Goal: Transaction & Acquisition: Purchase product/service

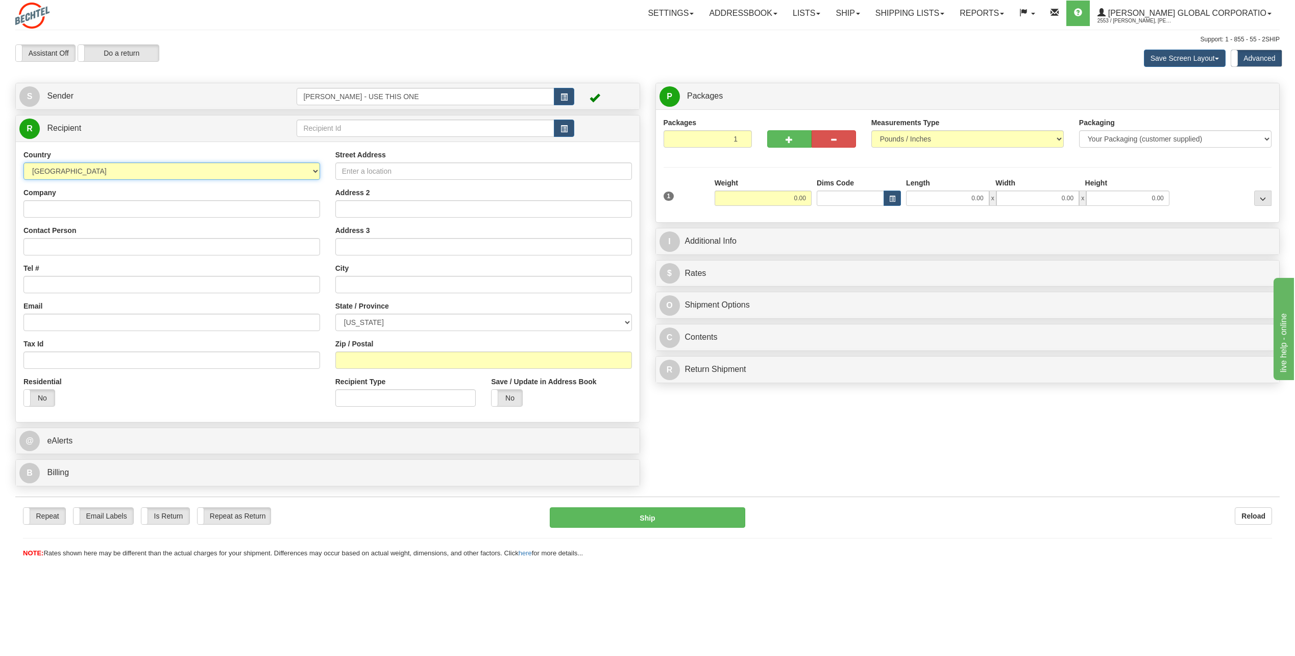
click at [315, 174] on select "[GEOGRAPHIC_DATA] [GEOGRAPHIC_DATA] [GEOGRAPHIC_DATA] [GEOGRAPHIC_DATA] [US_STA…" at bounding box center [171, 170] width 297 height 17
click at [311, 174] on select "[GEOGRAPHIC_DATA] [GEOGRAPHIC_DATA] [GEOGRAPHIC_DATA] [GEOGRAPHIC_DATA] [US_STA…" at bounding box center [171, 170] width 297 height 17
click at [286, 205] on input "Company" at bounding box center [171, 208] width 297 height 17
click at [103, 100] on link "S Sender" at bounding box center [157, 96] width 277 height 21
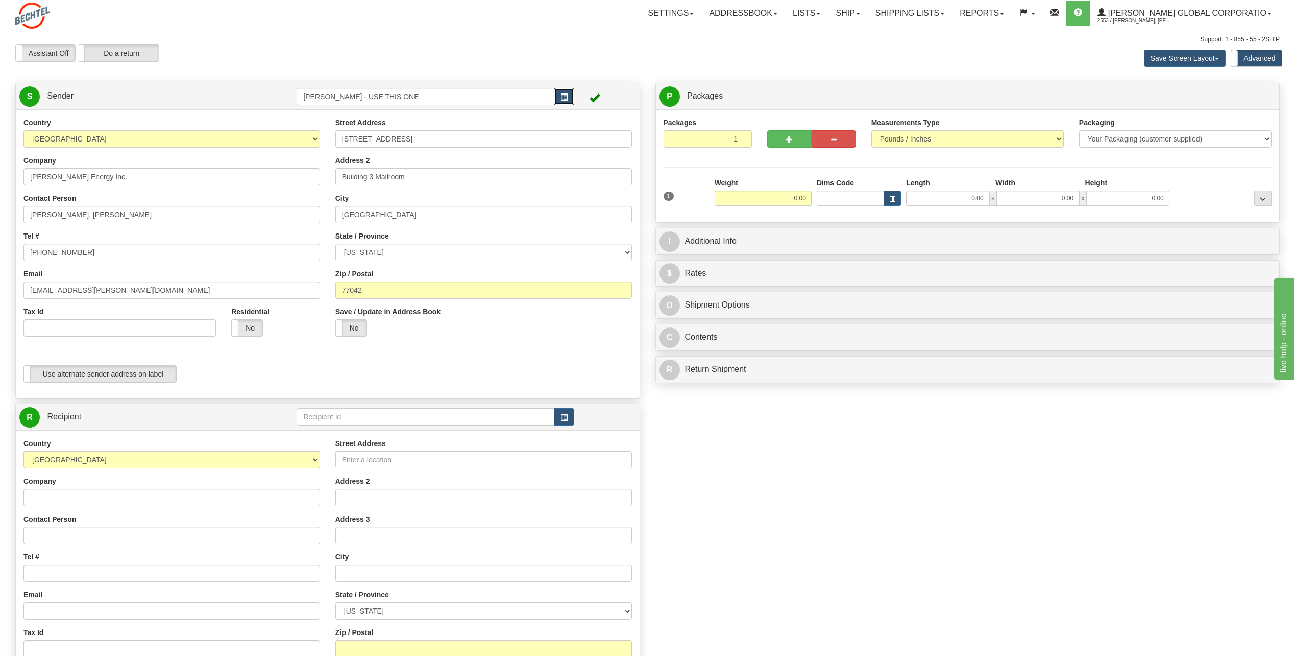
click at [568, 96] on button "button" at bounding box center [564, 96] width 20 height 17
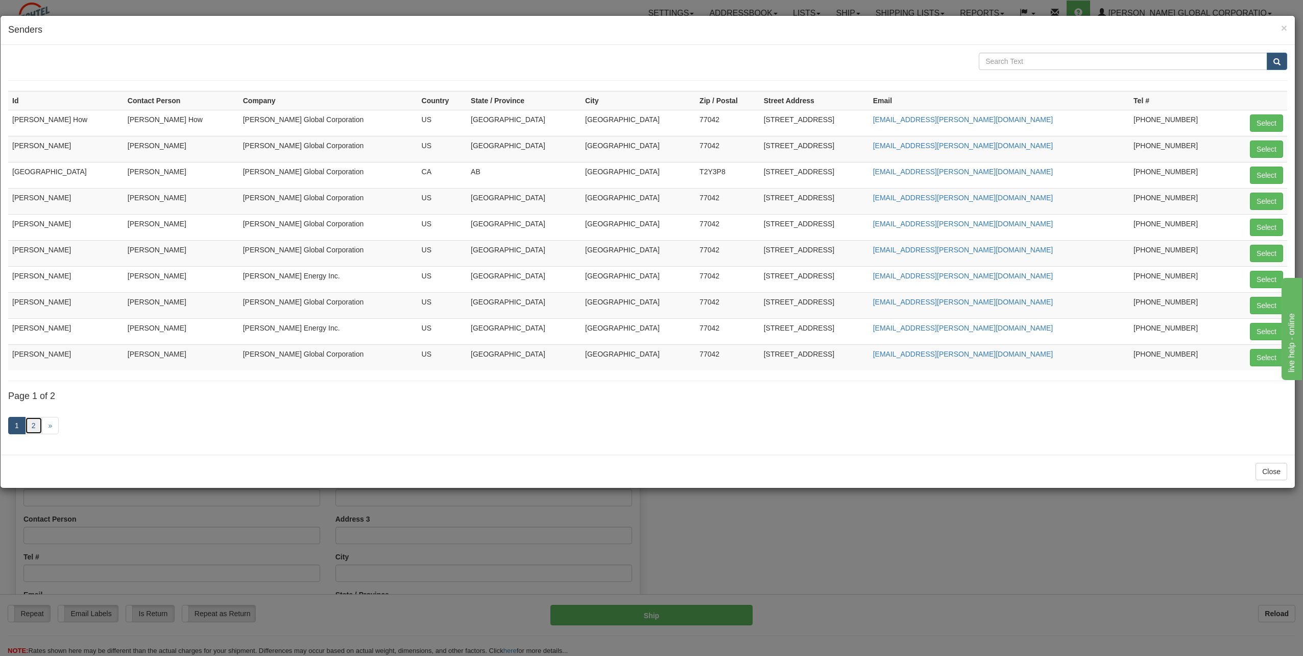
click at [38, 423] on link "2" at bounding box center [33, 425] width 17 height 17
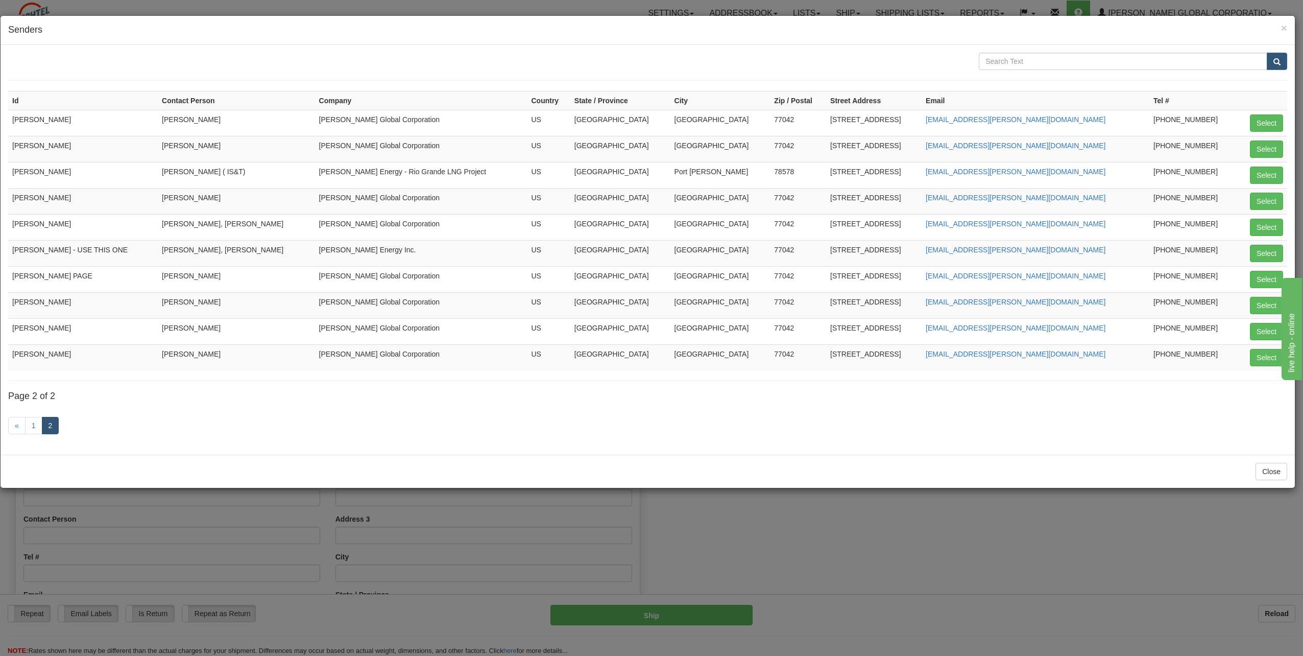
click at [1289, 25] on div "× Senders" at bounding box center [648, 30] width 1294 height 29
click at [1282, 25] on span "×" at bounding box center [1284, 28] width 6 height 12
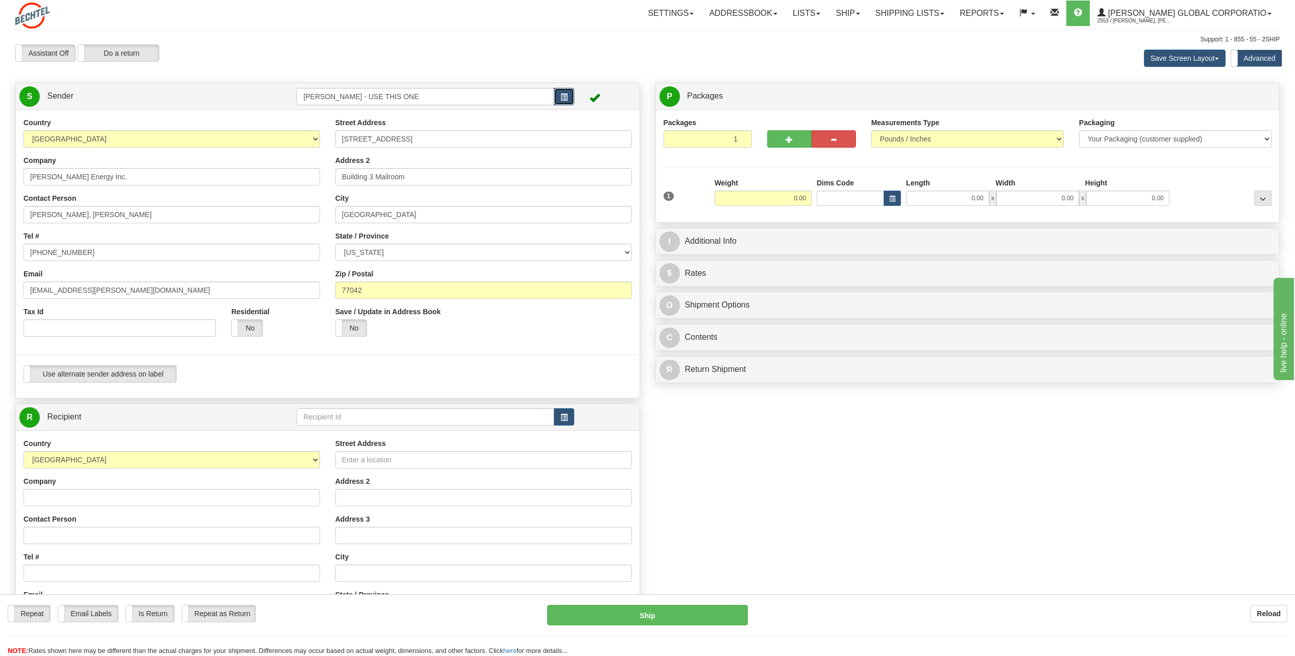
click at [559, 92] on button "button" at bounding box center [564, 96] width 20 height 17
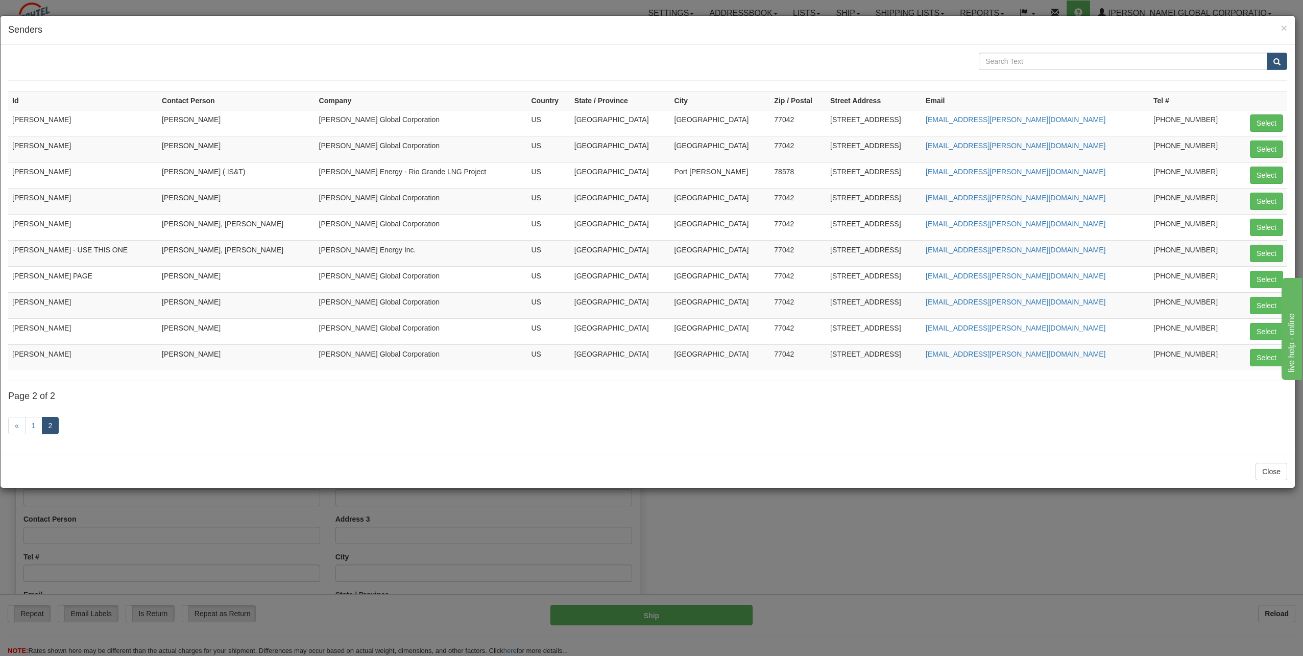
click at [229, 198] on td "[PERSON_NAME]" at bounding box center [236, 201] width 157 height 26
click at [1261, 204] on button "Select" at bounding box center [1266, 200] width 33 height 17
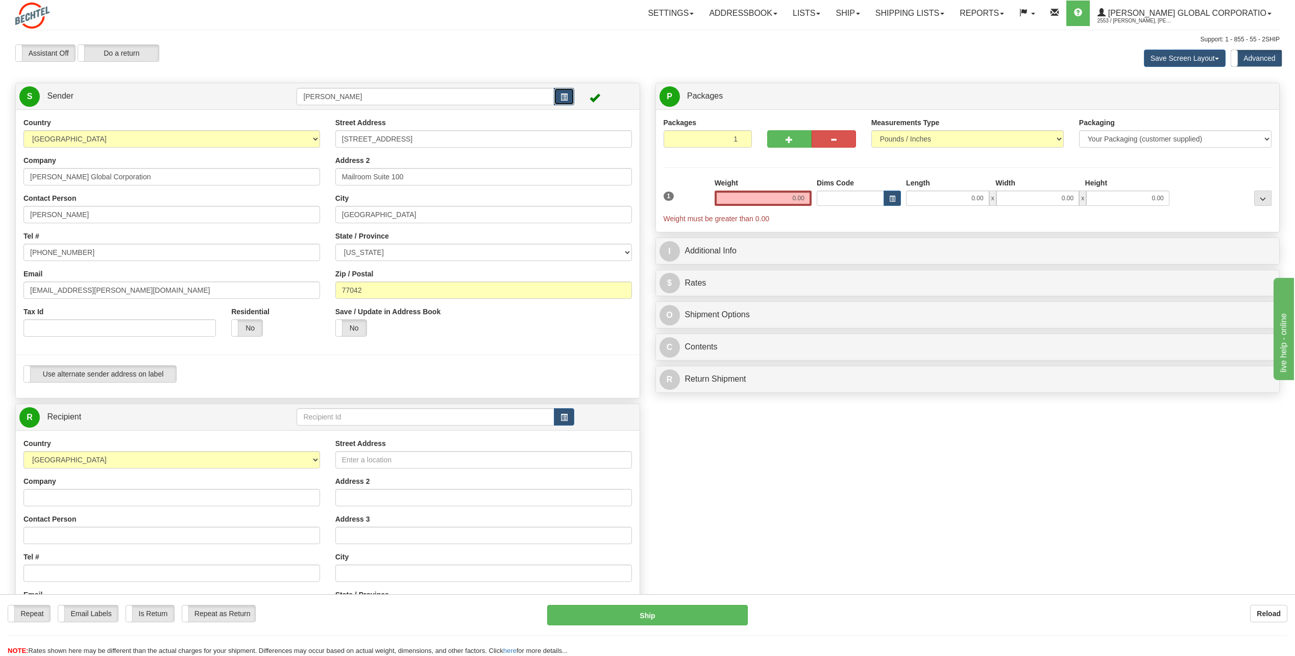
click at [560, 94] on button "button" at bounding box center [564, 96] width 20 height 17
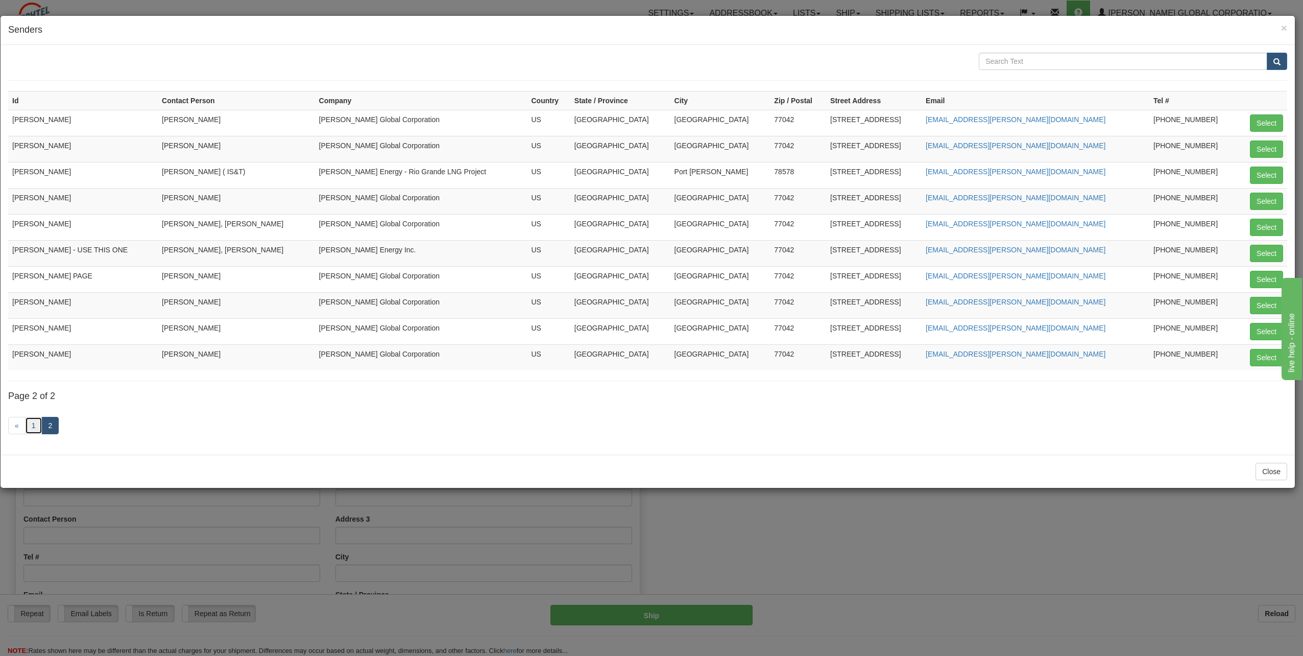
click at [35, 429] on link "1" at bounding box center [33, 425] width 17 height 17
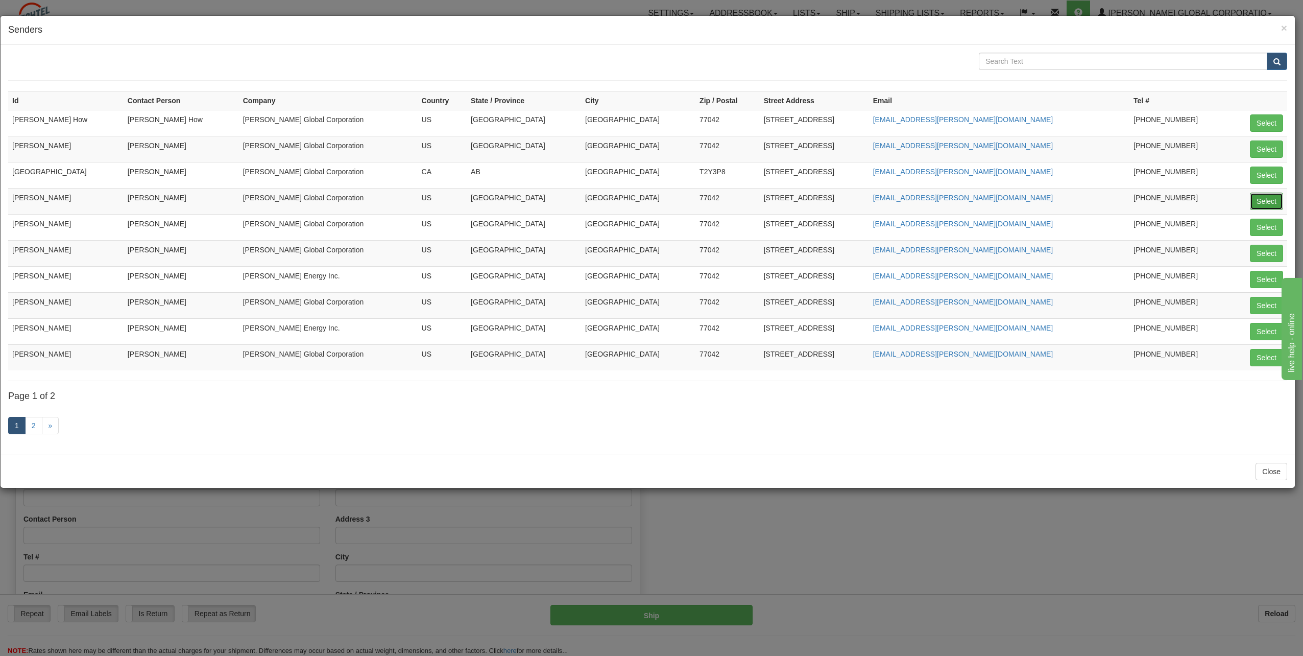
click at [1270, 198] on button "Select" at bounding box center [1266, 200] width 33 height 17
type input "[PERSON_NAME]"
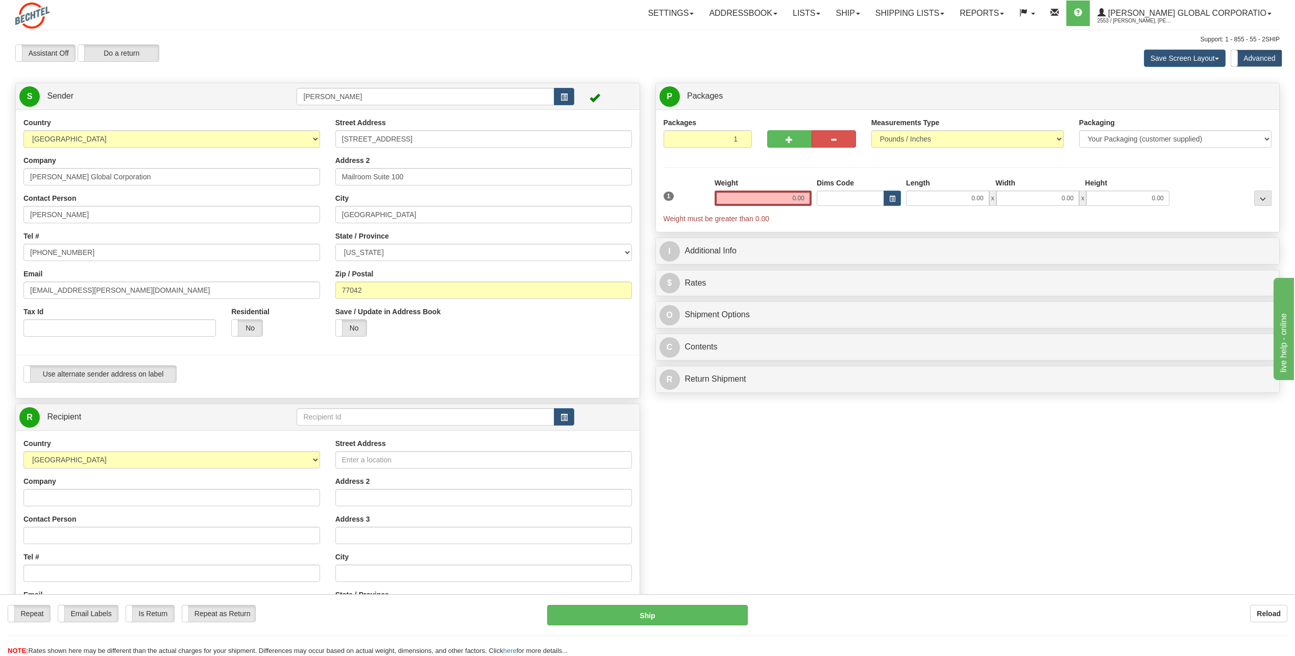
click at [497, 341] on div "Save / Update in Address Book Yes No" at bounding box center [484, 325] width 312 height 38
click at [153, 202] on div "Contact Person [PERSON_NAME]" at bounding box center [171, 208] width 297 height 30
click at [143, 210] on input "[PERSON_NAME]" at bounding box center [171, 214] width 297 height 17
type input "C"
type input "[PERSON_NAME]"
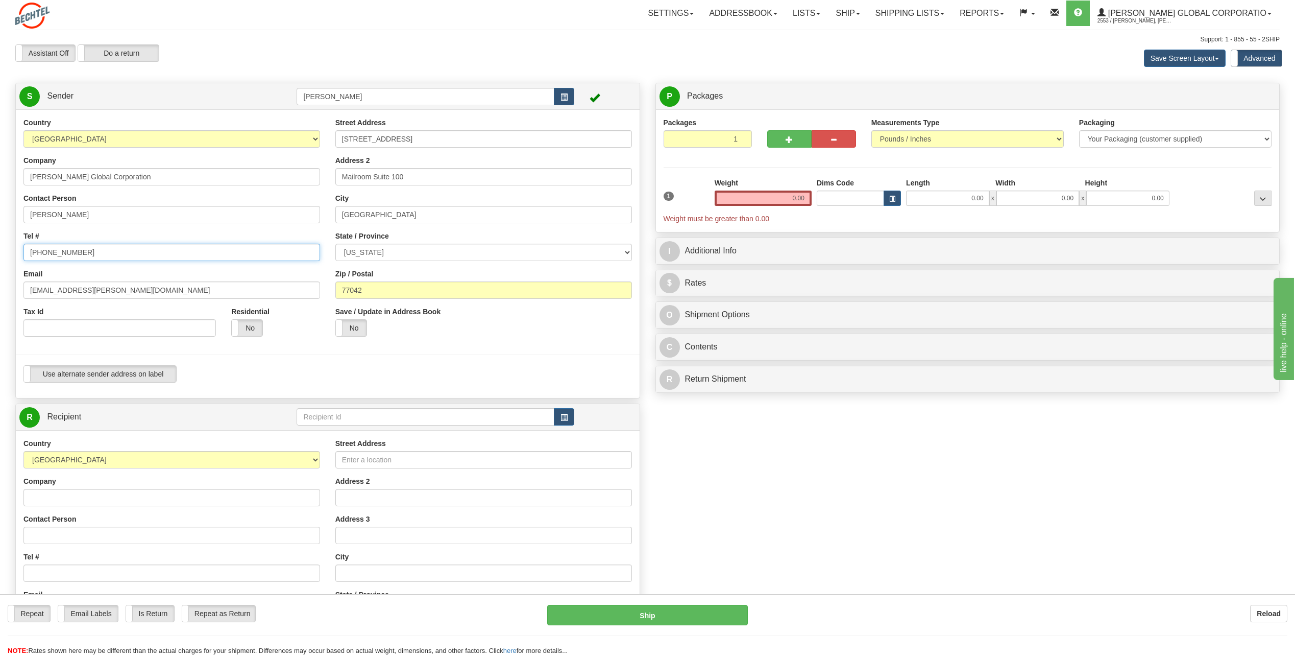
click at [92, 256] on input "[PHONE_NUMBER]" at bounding box center [171, 252] width 297 height 17
drag, startPoint x: 115, startPoint y: 257, endPoint x: 11, endPoint y: 250, distance: 105.0
click at [16, 250] on div "Country [GEOGRAPHIC_DATA] [GEOGRAPHIC_DATA] [GEOGRAPHIC_DATA] [GEOGRAPHIC_DATA]…" at bounding box center [328, 253] width 624 height 273
paste input "2352434"
drag, startPoint x: 41, startPoint y: 251, endPoint x: 56, endPoint y: 248, distance: 15.1
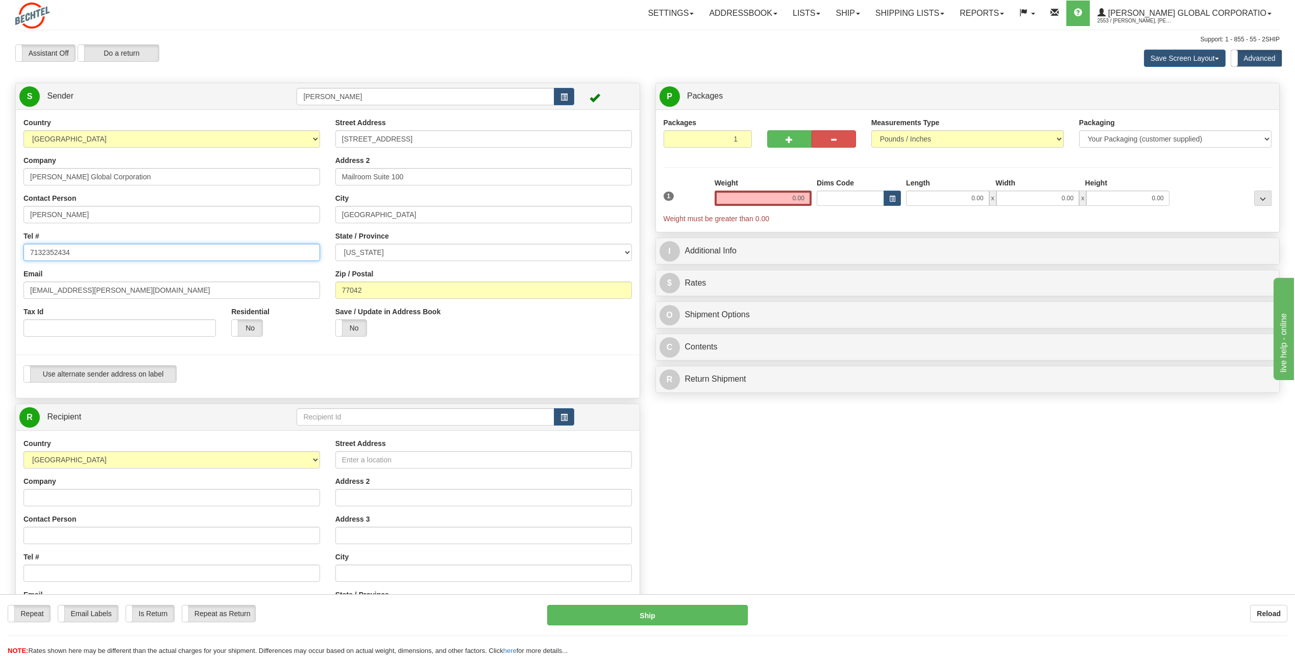
click at [42, 251] on input "7132352434" at bounding box center [171, 252] width 297 height 17
type input "[PHONE_NUMBER]"
click at [530, 331] on div "Save / Update in Address Book Yes No" at bounding box center [484, 325] width 312 height 38
drag, startPoint x: 61, startPoint y: 291, endPoint x: 8, endPoint y: 288, distance: 52.6
click at [16, 288] on div "Country [GEOGRAPHIC_DATA] [GEOGRAPHIC_DATA] [GEOGRAPHIC_DATA] [GEOGRAPHIC_DATA]…" at bounding box center [328, 253] width 624 height 273
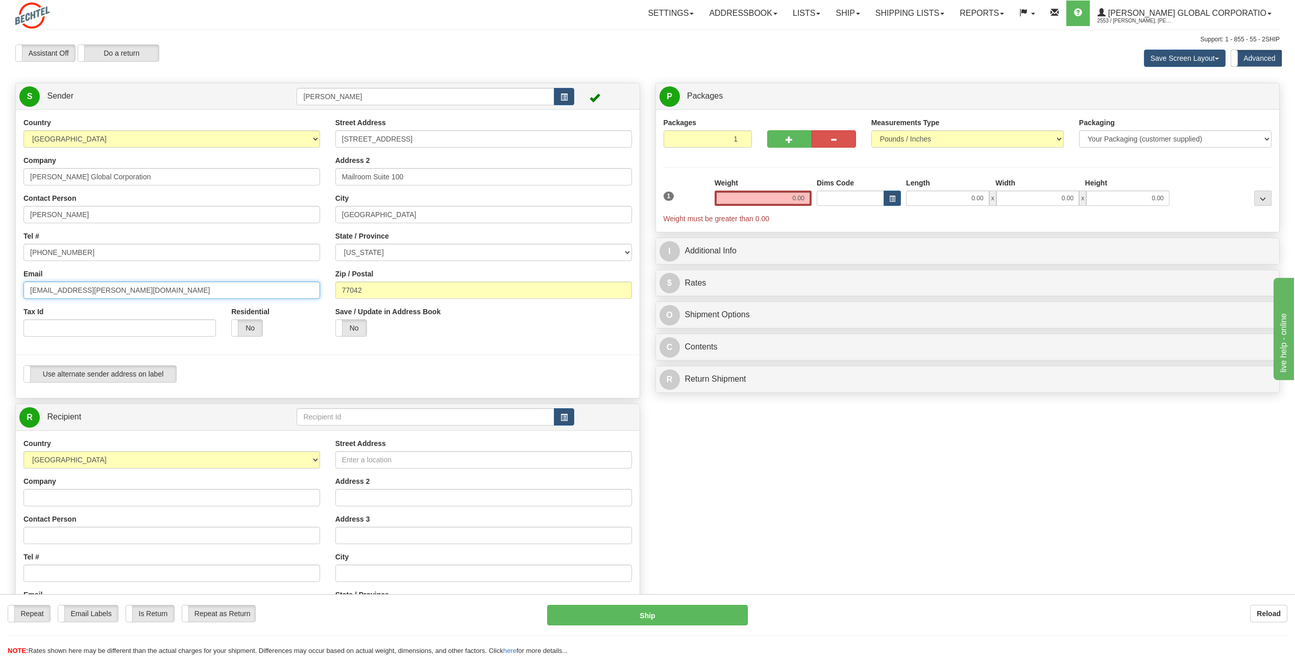
type input "[EMAIL_ADDRESS][PERSON_NAME][DOMAIN_NAME]"
click at [420, 355] on div at bounding box center [327, 354] width 639 height 21
click at [593, 413] on td at bounding box center [605, 416] width 62 height 21
click at [559, 419] on button "button" at bounding box center [564, 416] width 20 height 17
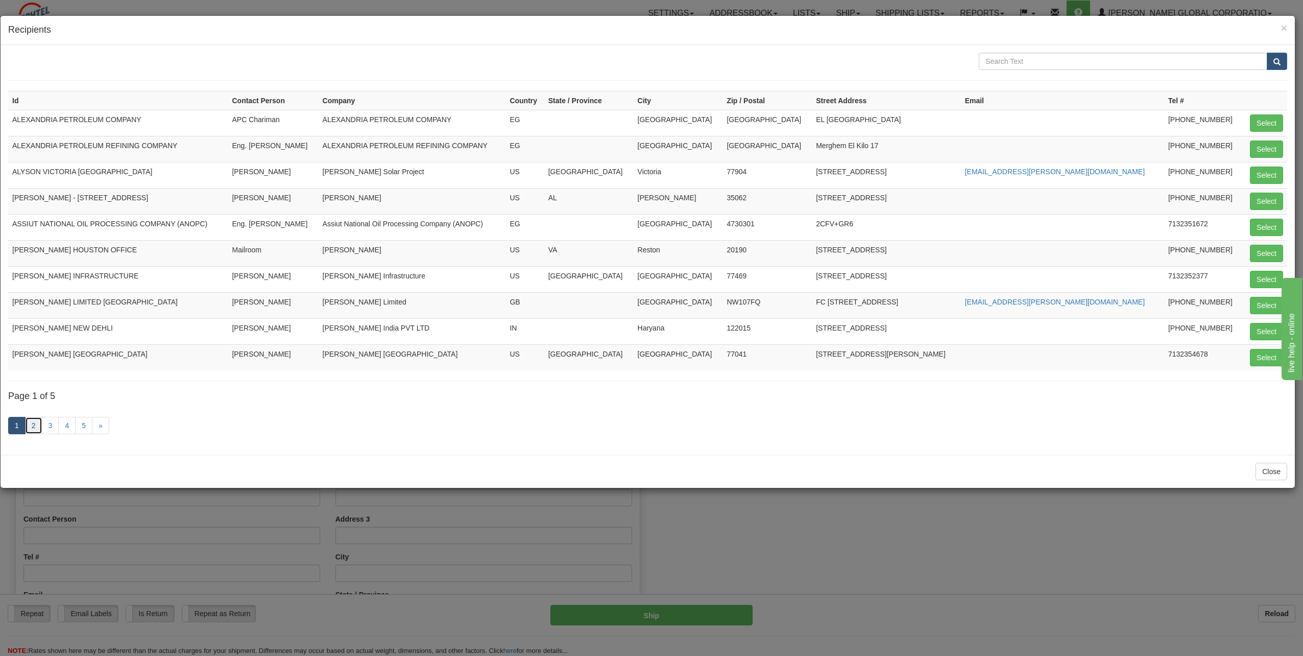
click at [37, 426] on link "2" at bounding box center [33, 425] width 17 height 17
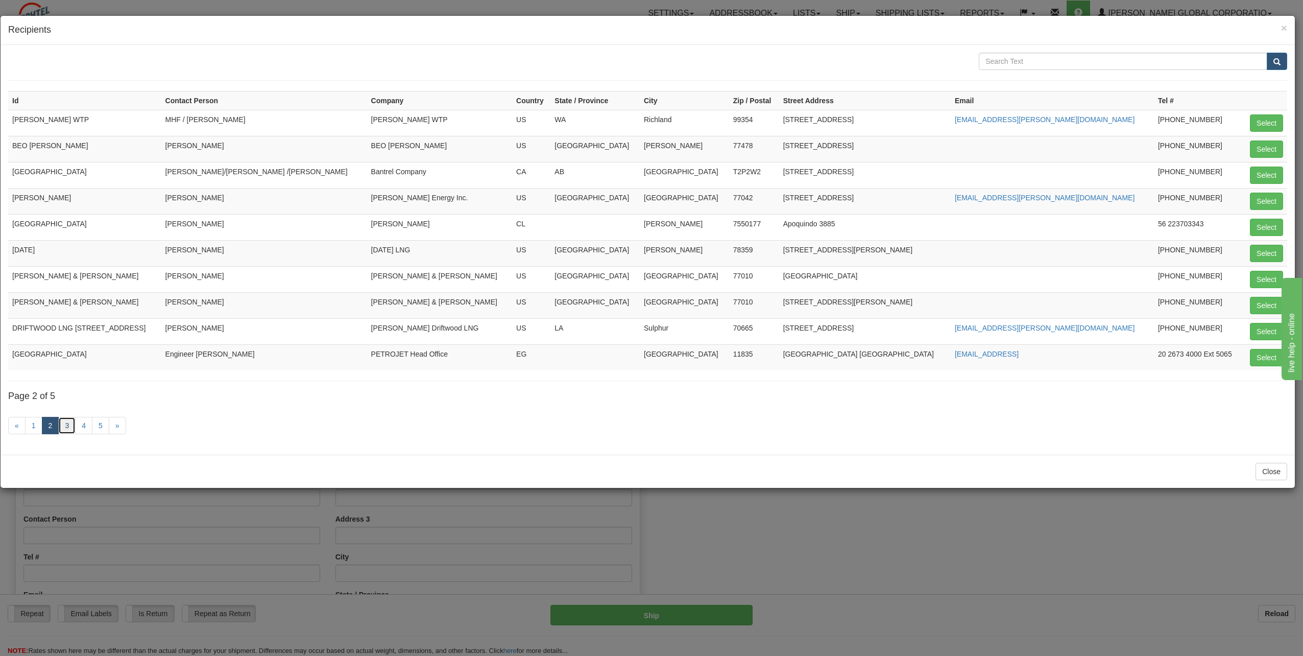
click at [66, 426] on link "3" at bounding box center [66, 425] width 17 height 17
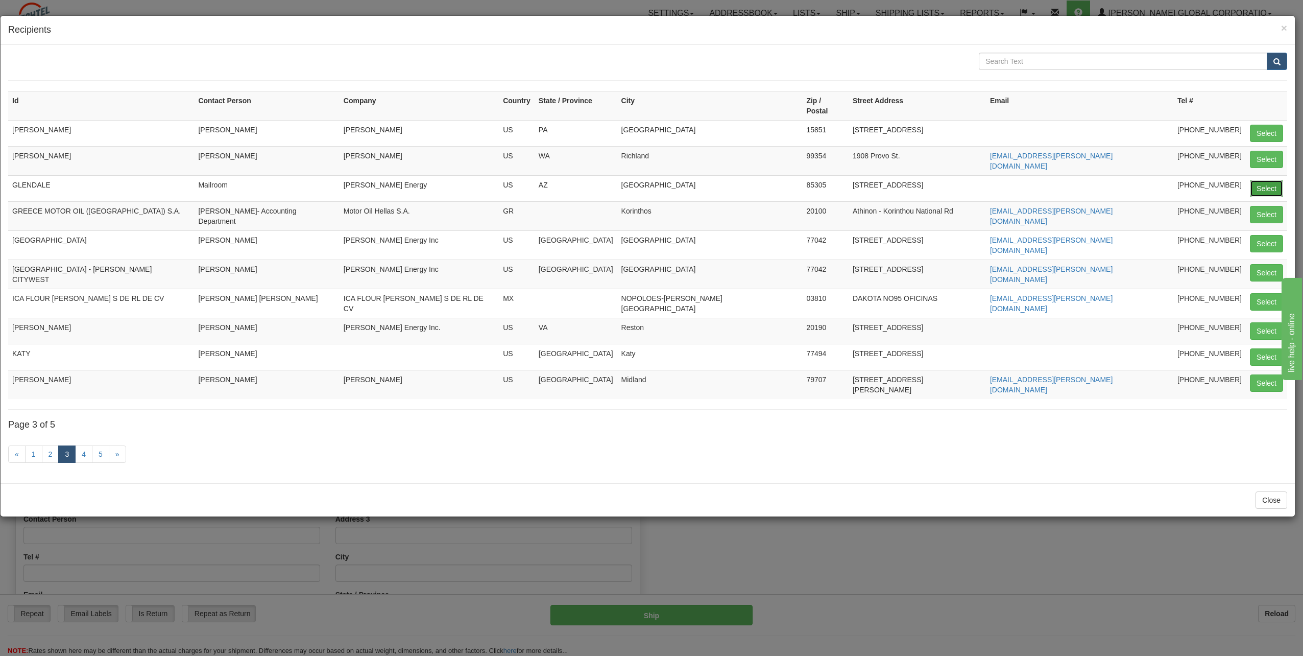
click at [1258, 180] on button "Select" at bounding box center [1266, 188] width 33 height 17
type input "GLENDALE"
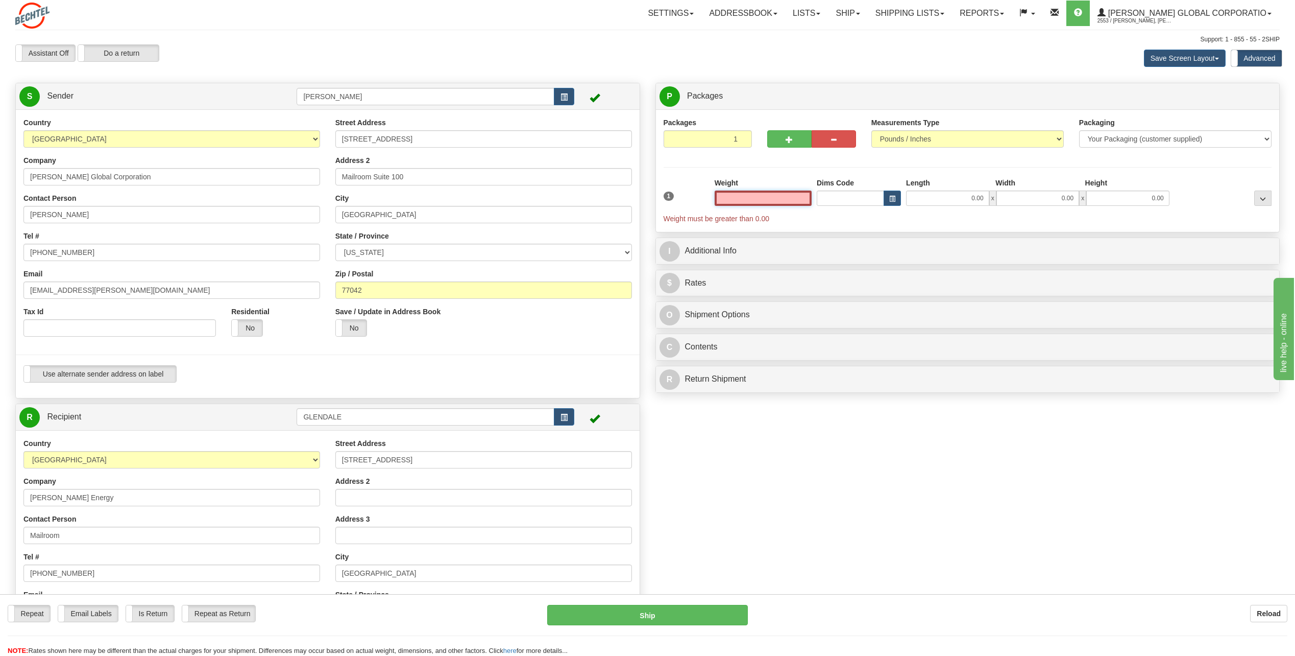
click at [737, 198] on input "text" at bounding box center [763, 197] width 97 height 15
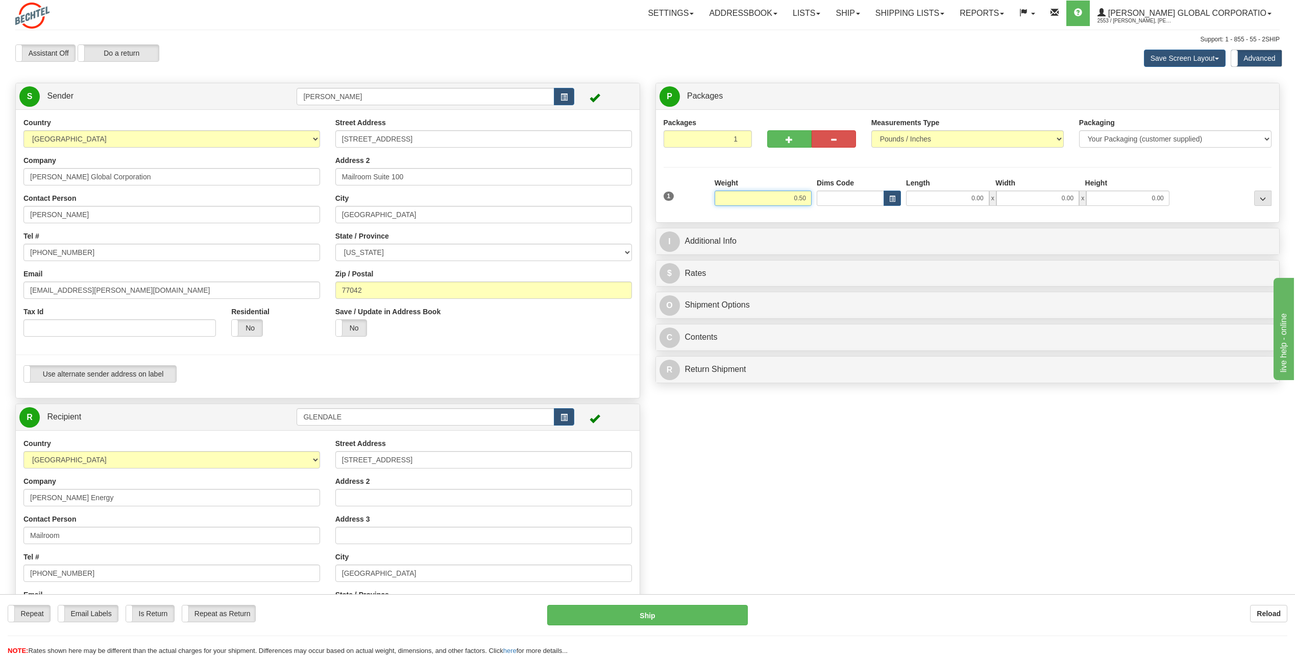
type input "0.50"
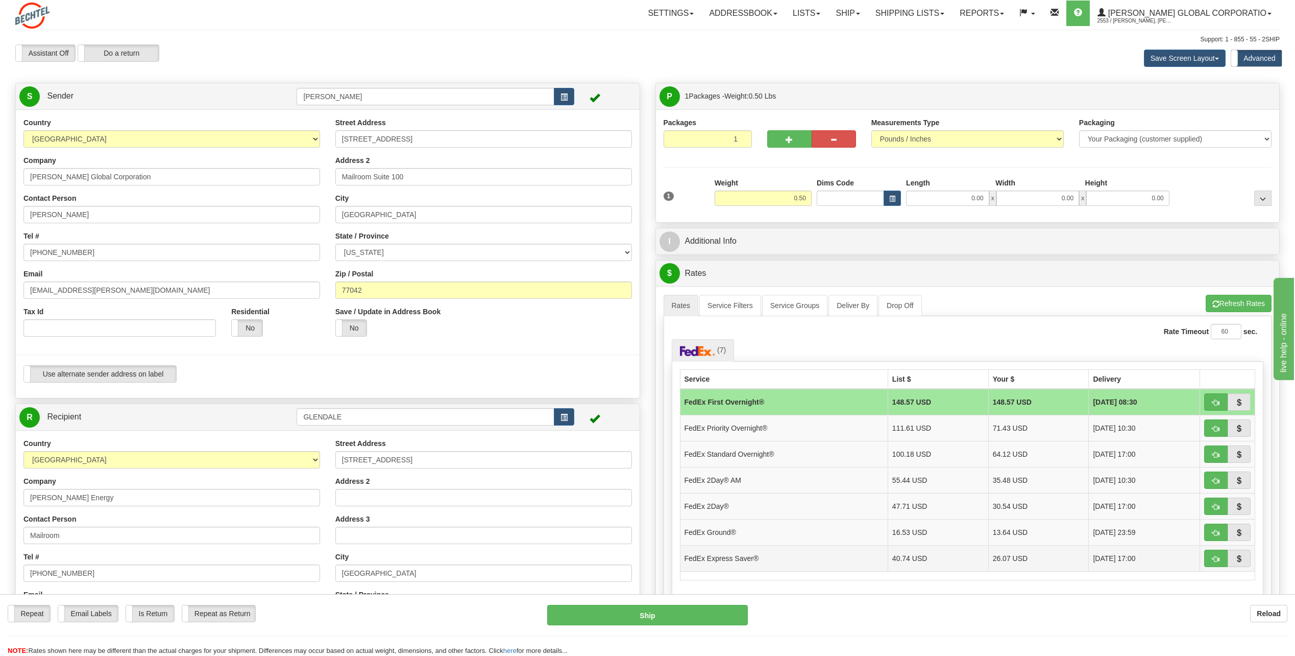
click at [778, 557] on td "FedEx Express Saver®" at bounding box center [784, 558] width 208 height 26
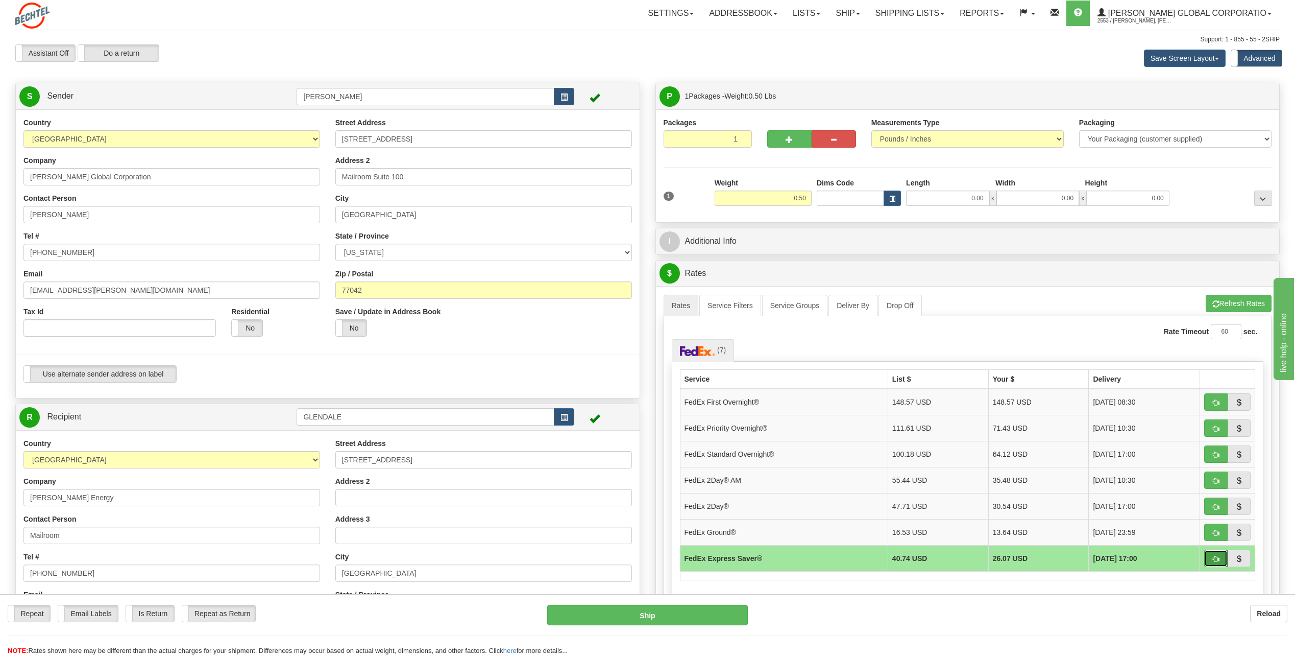
click at [1217, 559] on span "button" at bounding box center [1216, 559] width 7 height 7
type input "20"
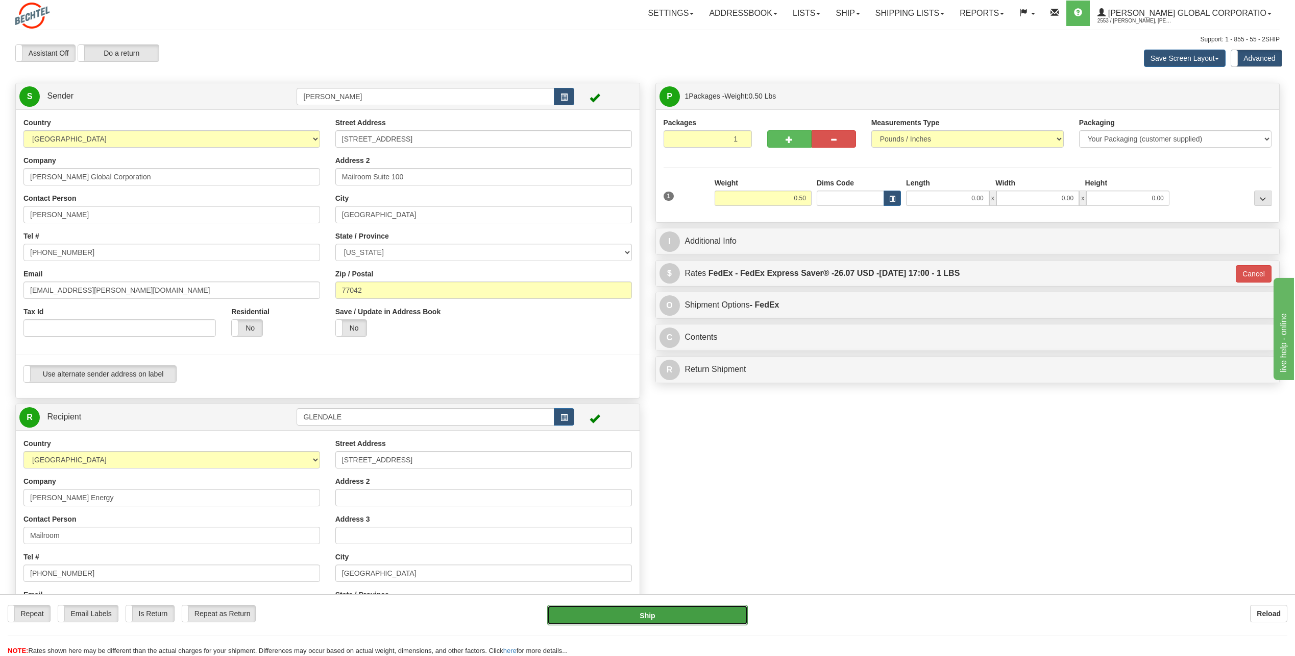
click at [683, 615] on button "Ship" at bounding box center [647, 615] width 201 height 20
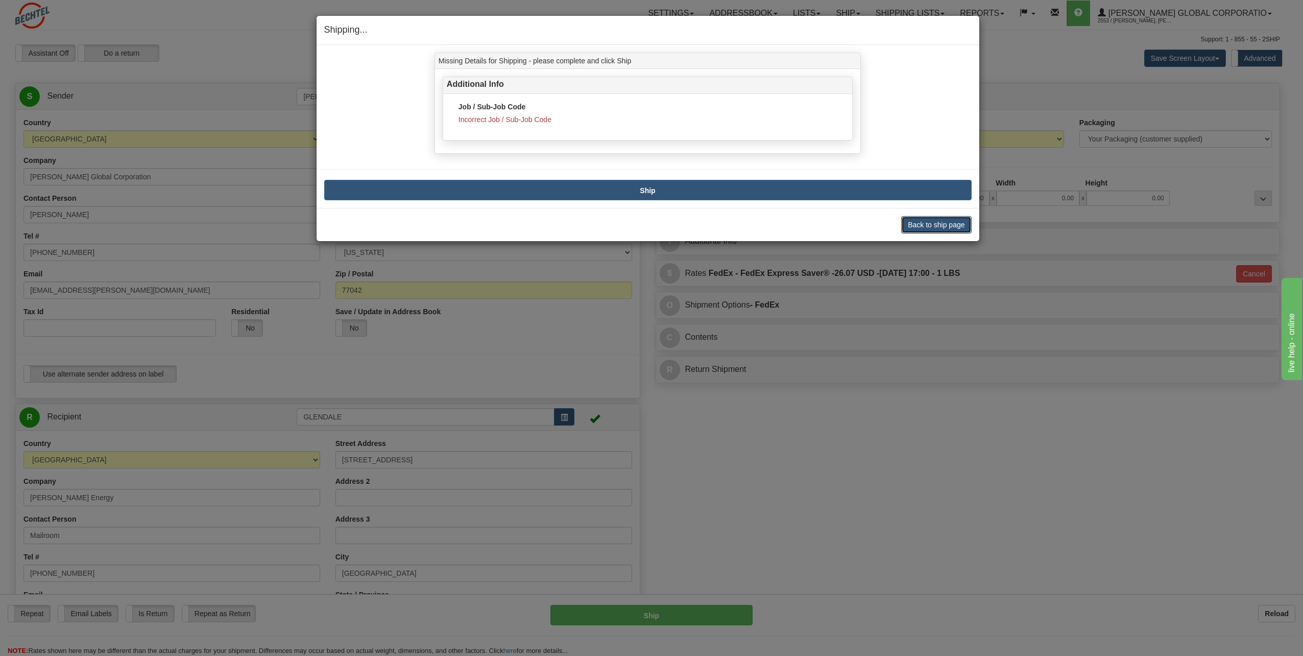
drag, startPoint x: 950, startPoint y: 226, endPoint x: 955, endPoint y: 219, distance: 8.8
click at [950, 225] on button "Back to ship page" at bounding box center [936, 224] width 70 height 17
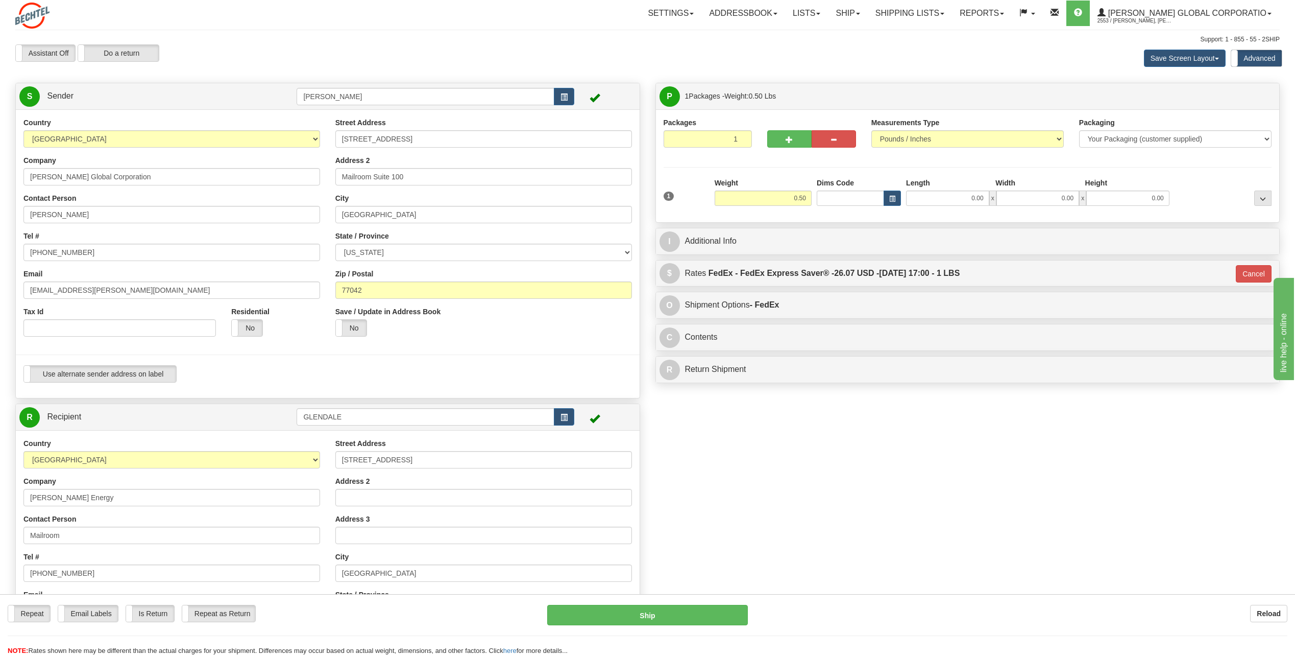
click at [761, 229] on div "I Additional Info" at bounding box center [968, 241] width 624 height 26
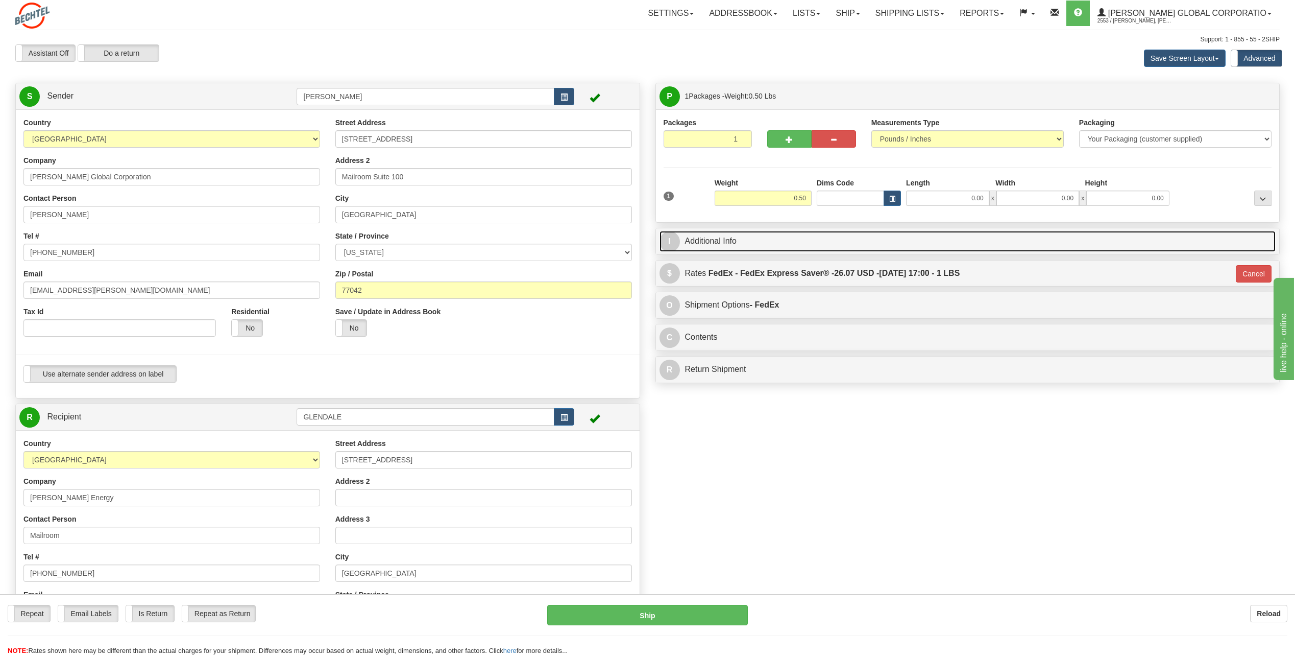
click at [691, 237] on link "I Additional Info" at bounding box center [968, 241] width 617 height 21
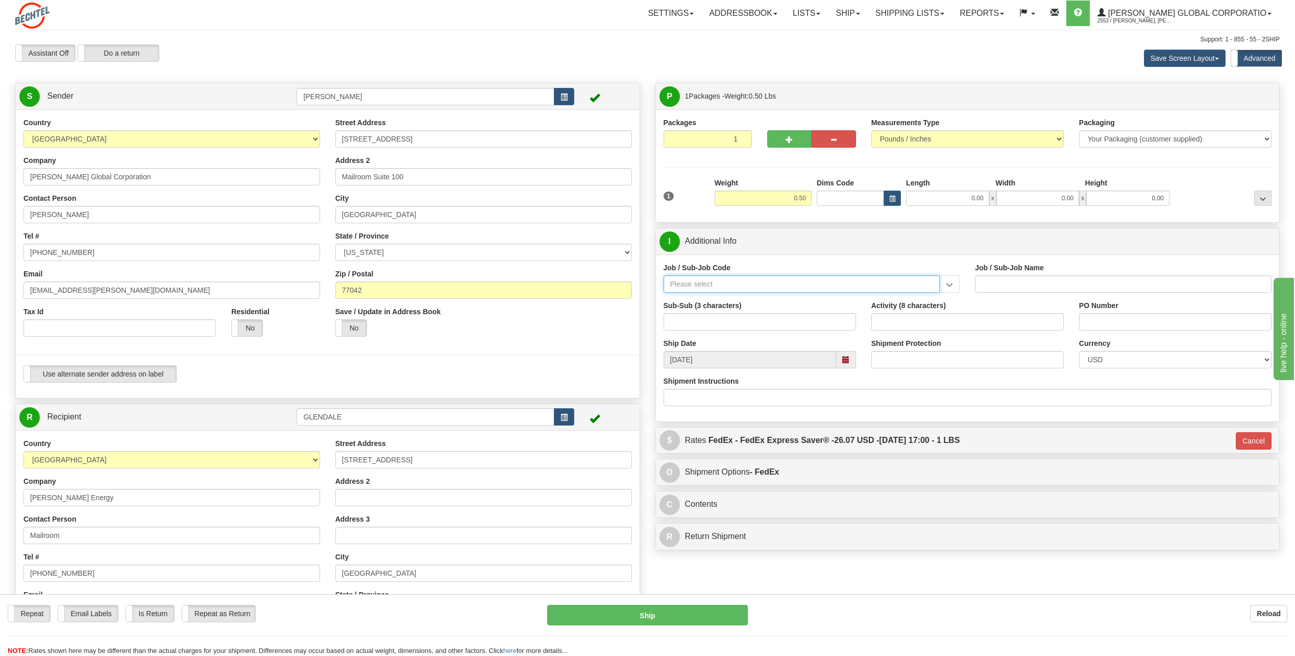
click at [722, 288] on input "Job / Sub-Job Code" at bounding box center [802, 283] width 277 height 17
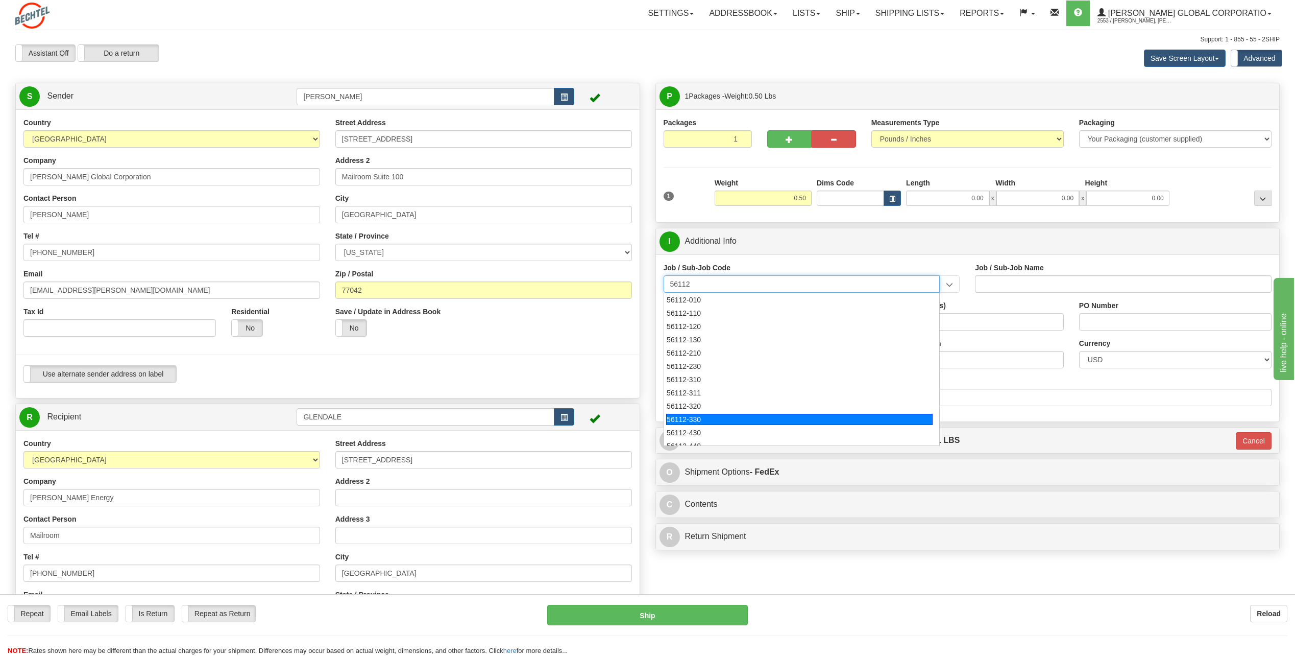
click at [689, 422] on div "56112-330" at bounding box center [799, 419] width 267 height 11
type input "56112-330"
type input "CITY WEST - TIER 3 - MAIL DISTRIBUTION SERVICES"
type input "56112-330"
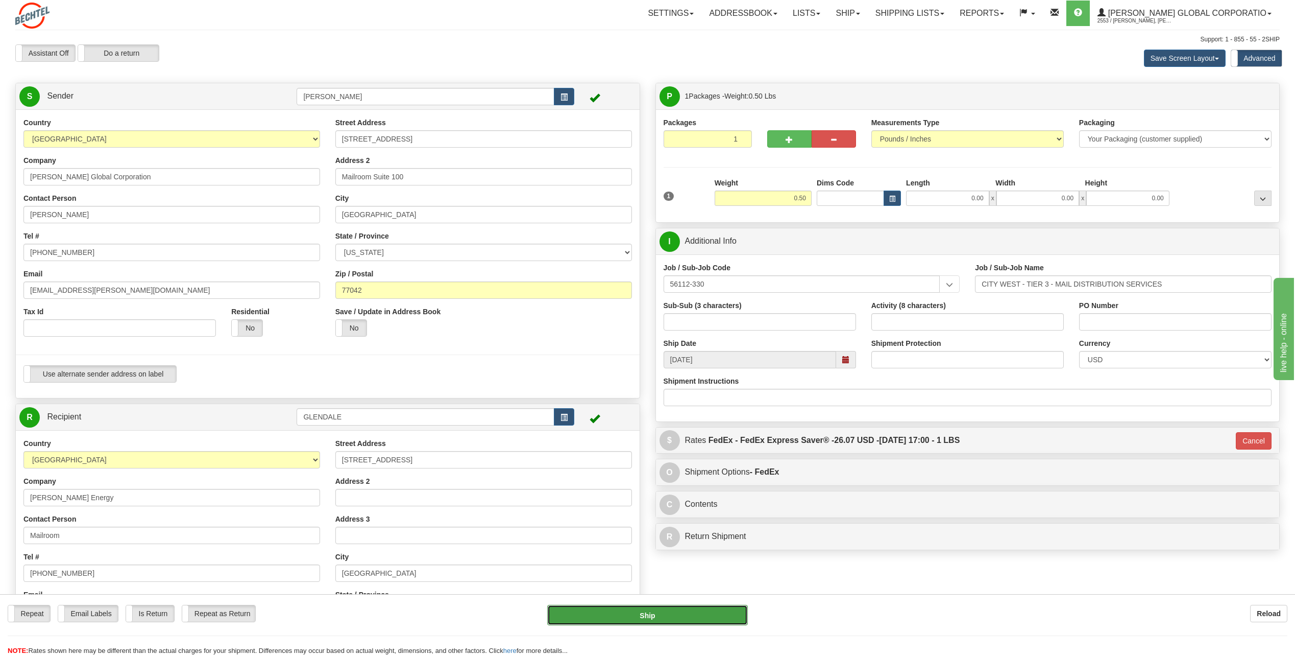
click at [687, 616] on button "Ship" at bounding box center [647, 615] width 201 height 20
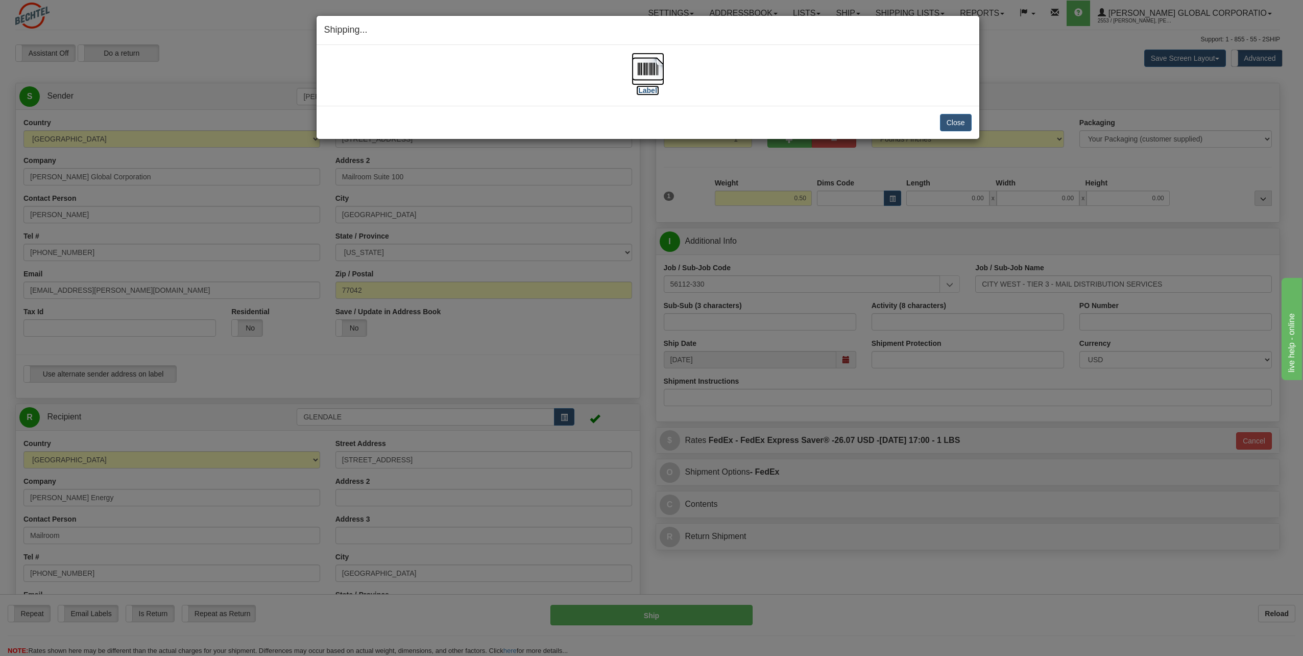
click at [654, 71] on img at bounding box center [648, 69] width 33 height 33
